Goal: Navigation & Orientation: Find specific page/section

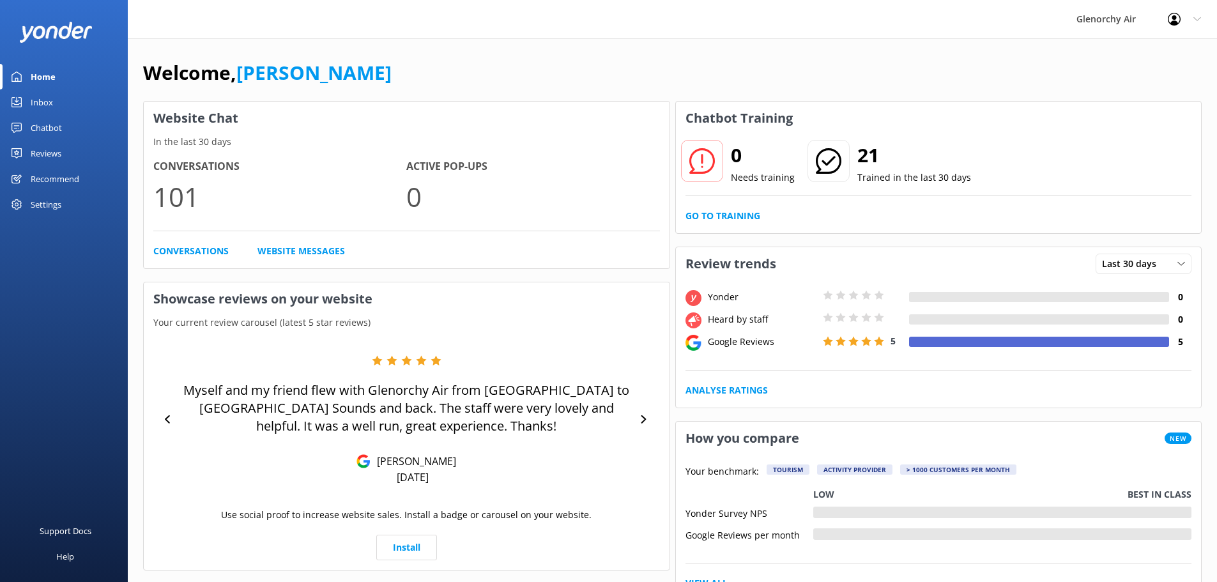
click at [48, 130] on div "Chatbot" at bounding box center [46, 128] width 31 height 26
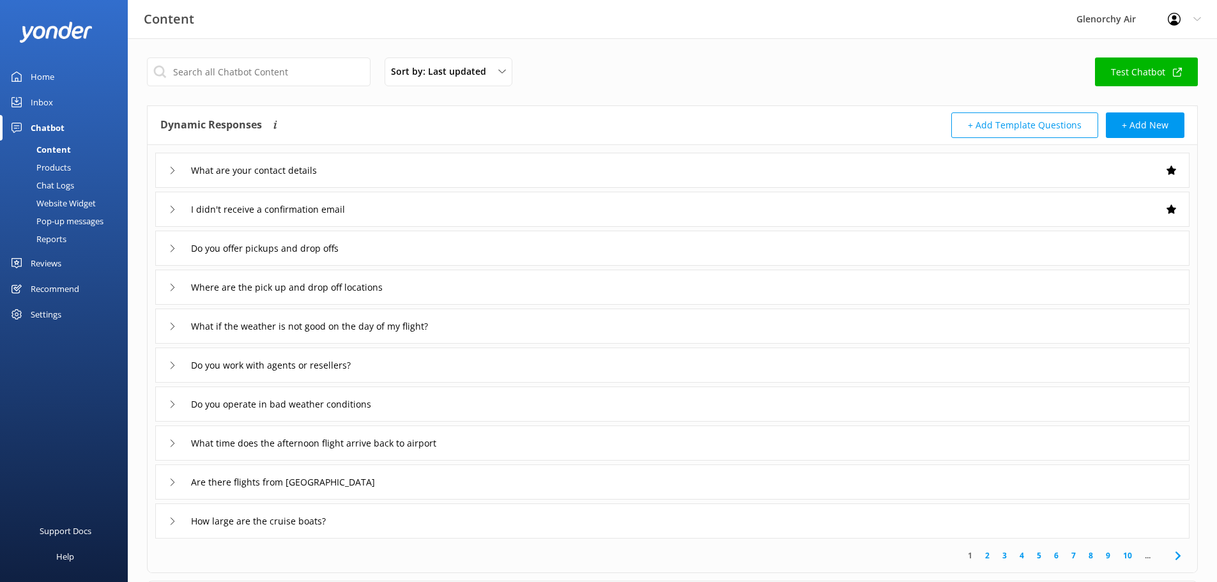
click at [38, 99] on div "Inbox" at bounding box center [42, 102] width 22 height 26
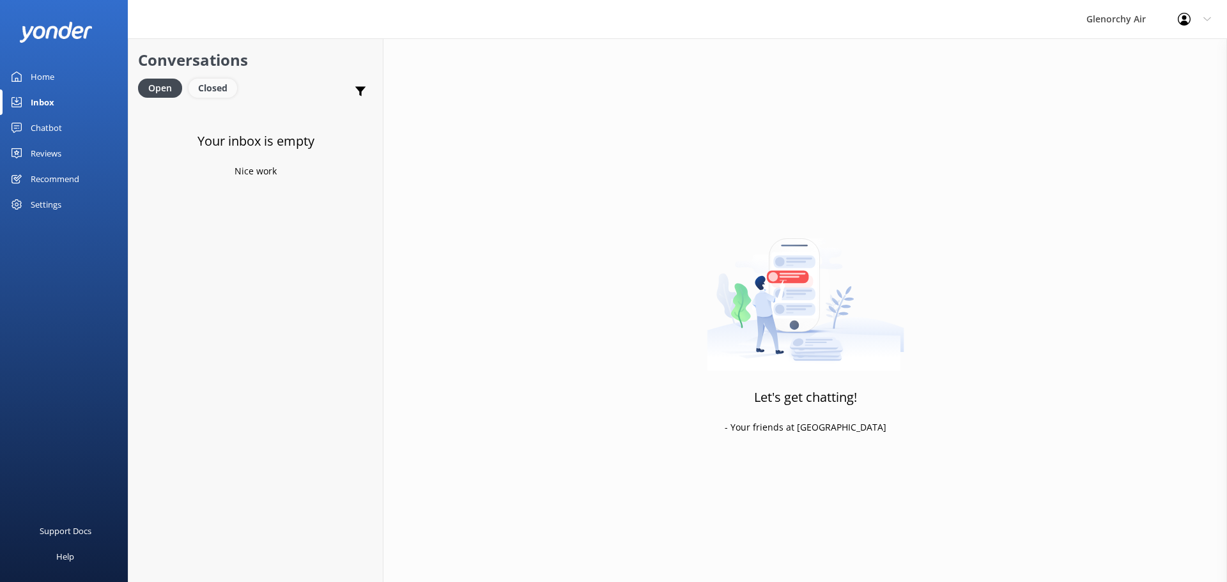
click at [221, 79] on div "Closed" at bounding box center [212, 88] width 49 height 19
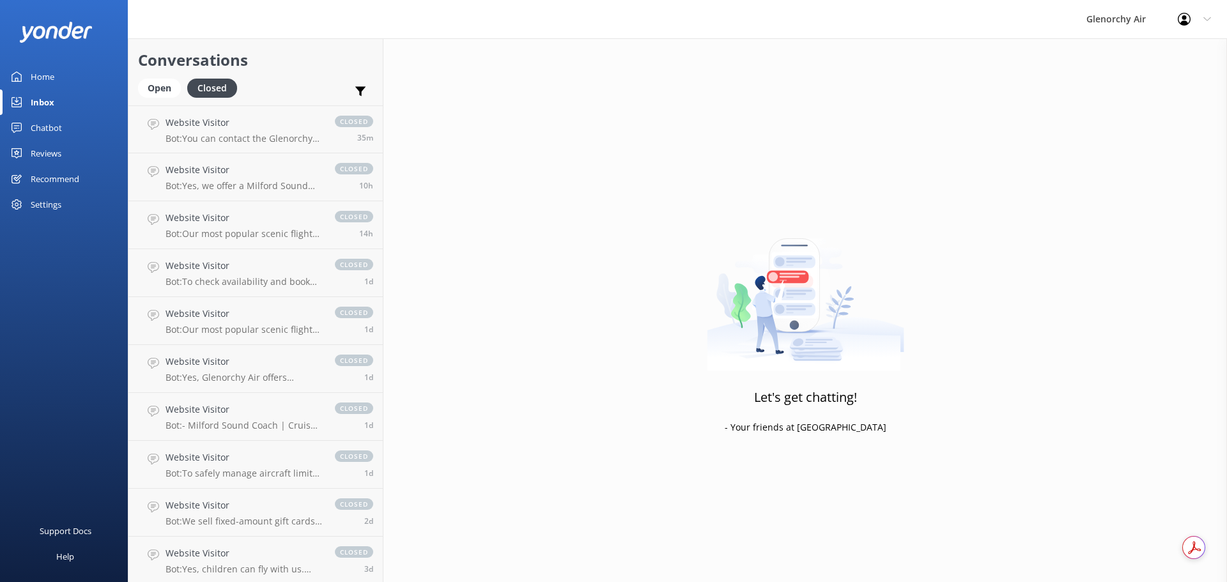
click at [54, 79] on link "Home" at bounding box center [64, 77] width 128 height 26
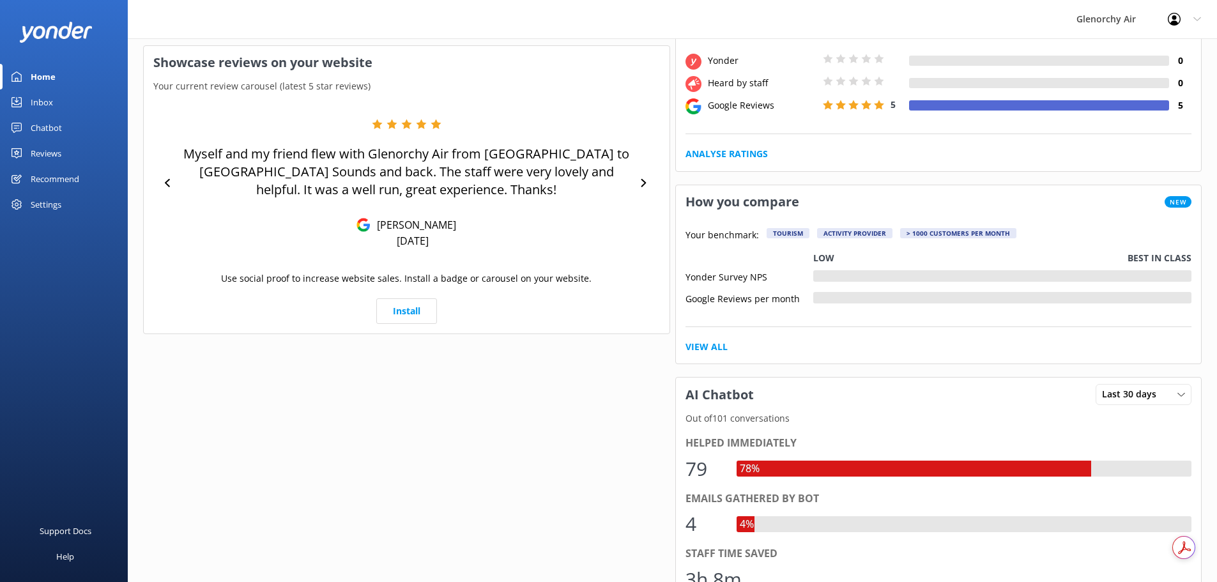
scroll to position [256, 0]
